Goal: Transaction & Acquisition: Book appointment/travel/reservation

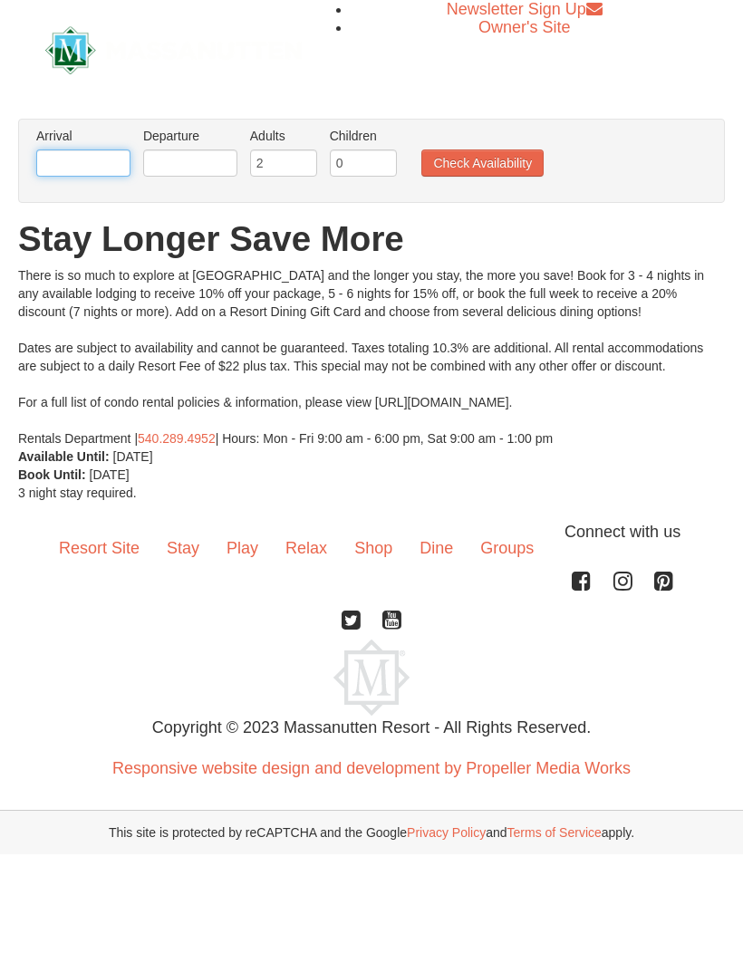
click at [107, 161] on input "text" at bounding box center [83, 163] width 94 height 27
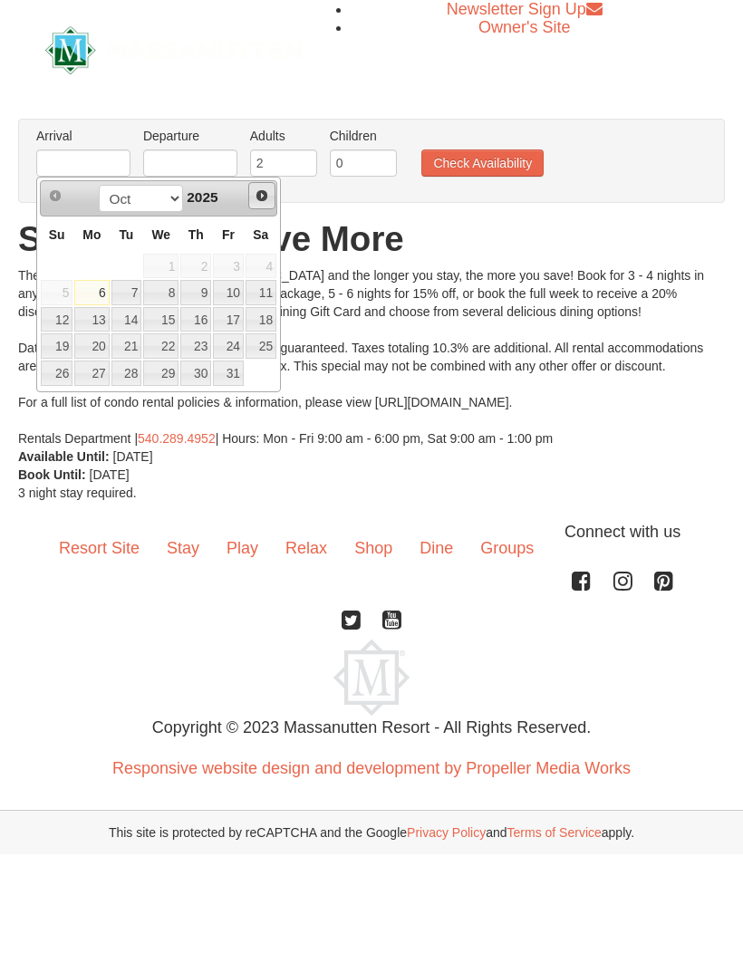
click at [270, 196] on link "Next" at bounding box center [261, 195] width 27 height 27
click at [266, 193] on span "Next" at bounding box center [262, 195] width 14 height 14
click at [234, 293] on link "9" at bounding box center [228, 292] width 31 height 25
type input "01/09/2026"
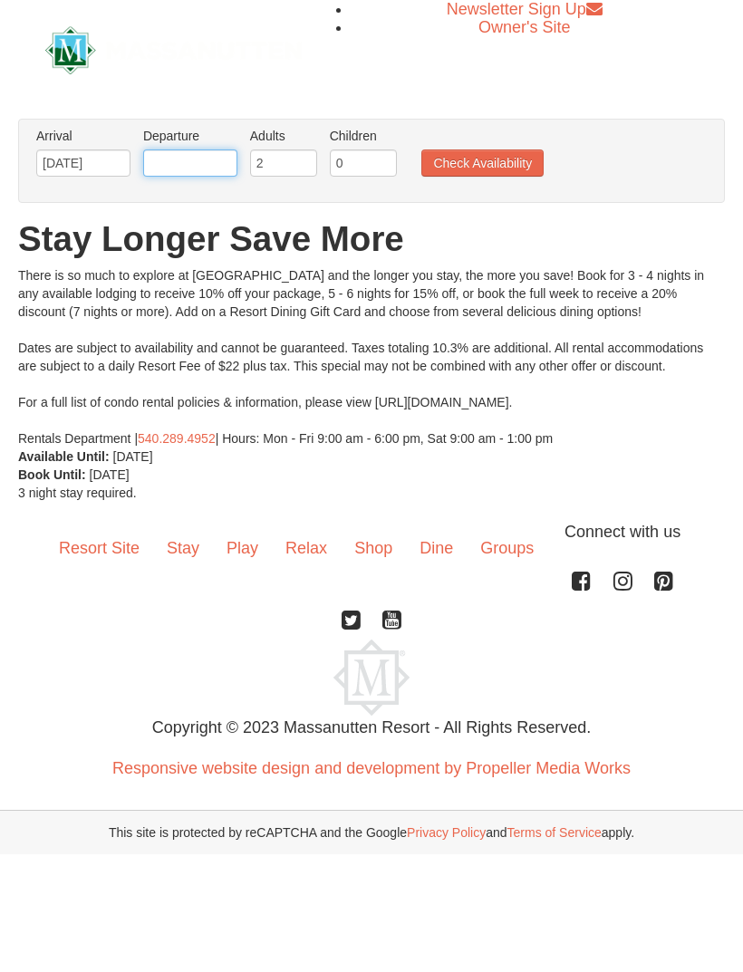
click at [207, 153] on input "text" at bounding box center [190, 163] width 94 height 27
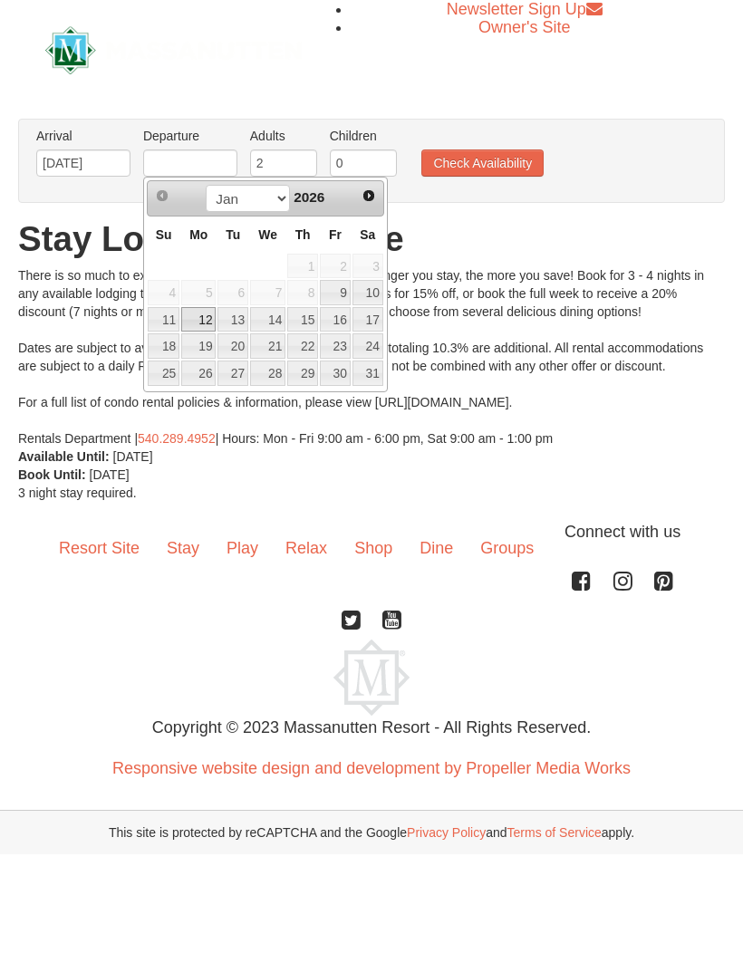
click at [203, 317] on link "12" at bounding box center [198, 319] width 34 height 25
type input "01/12/2026"
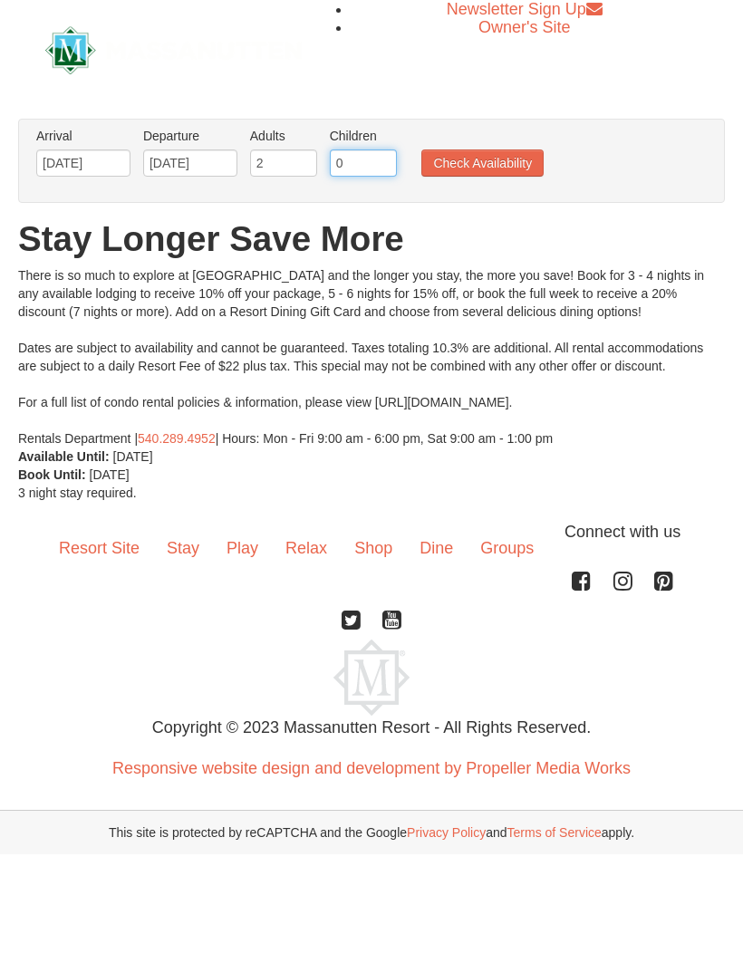
click at [381, 164] on input "0" at bounding box center [363, 163] width 67 height 27
type input "1"
click at [512, 159] on button "Check Availability" at bounding box center [482, 163] width 122 height 27
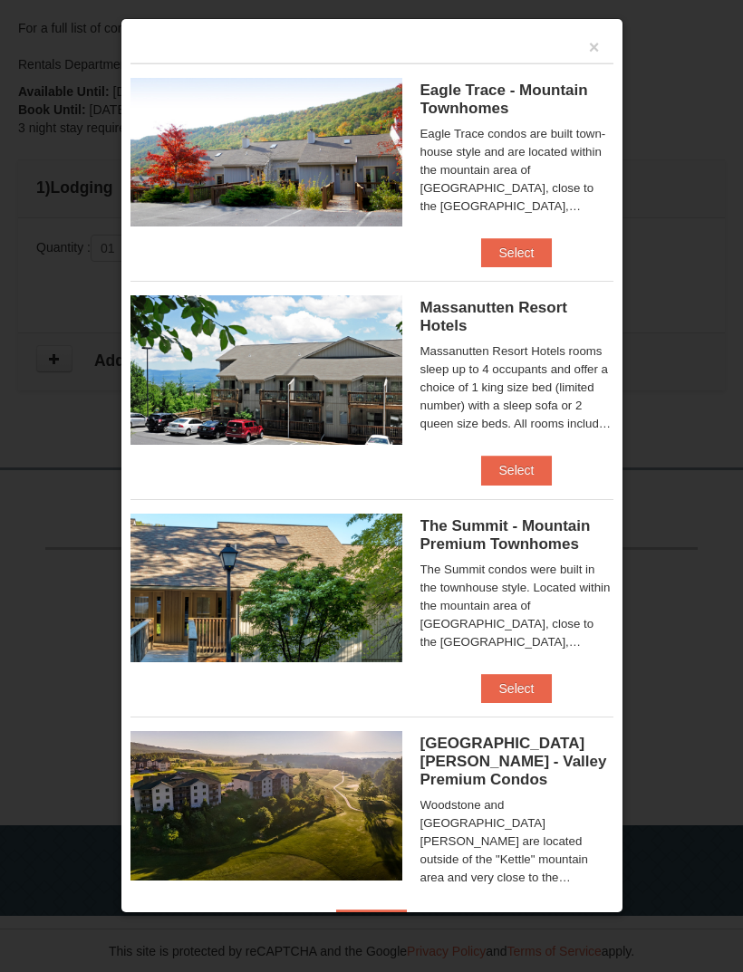
click at [540, 247] on button "Select" at bounding box center [517, 252] width 72 height 29
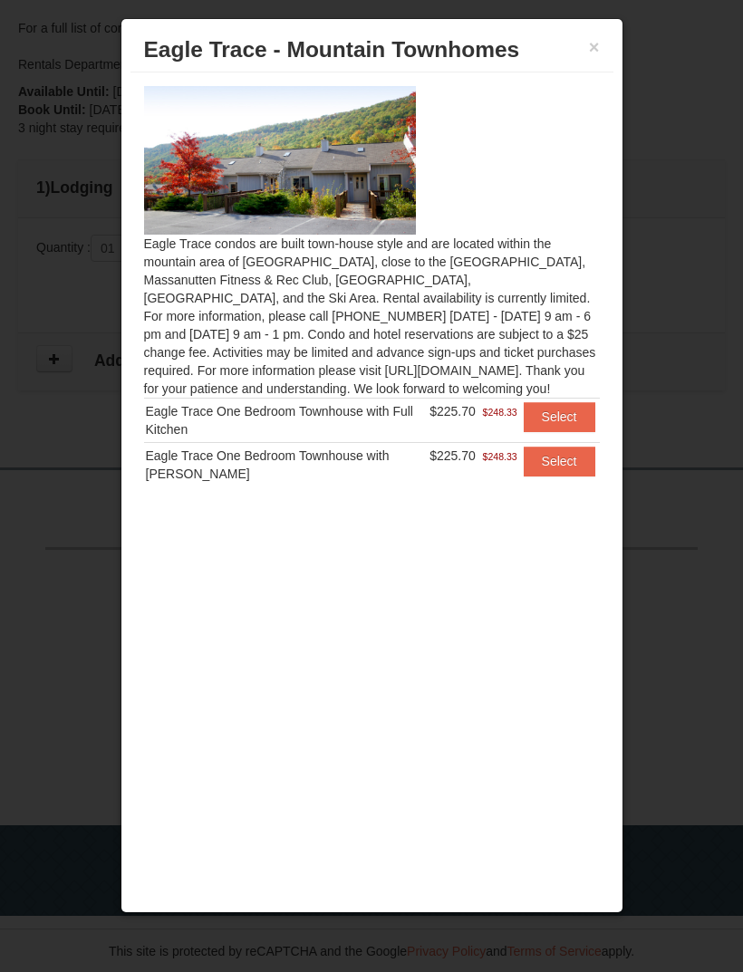
click at [569, 461] on button "Select" at bounding box center [560, 461] width 72 height 29
